Goal: Task Accomplishment & Management: Use online tool/utility

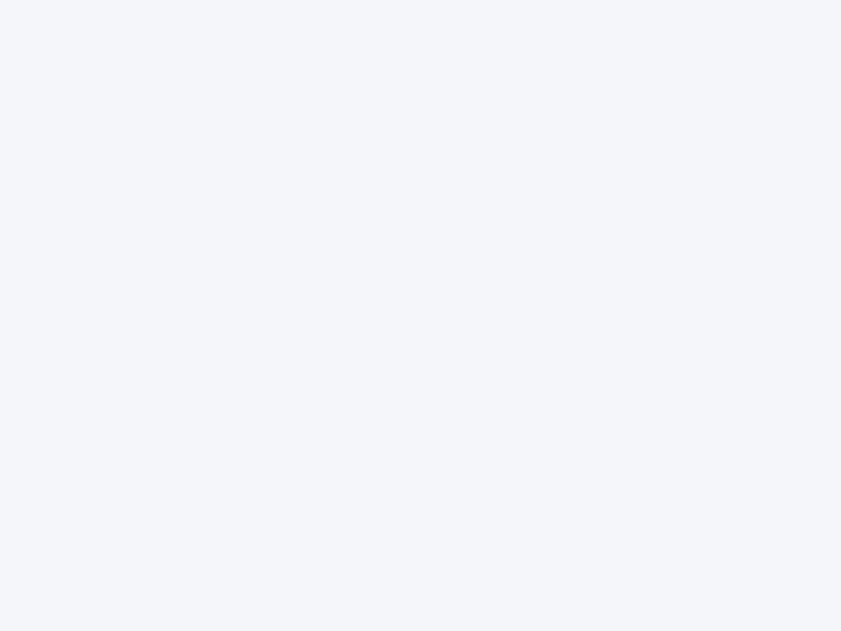
click at [421, 315] on div at bounding box center [420, 315] width 841 height 631
